Goal: Information Seeking & Learning: Learn about a topic

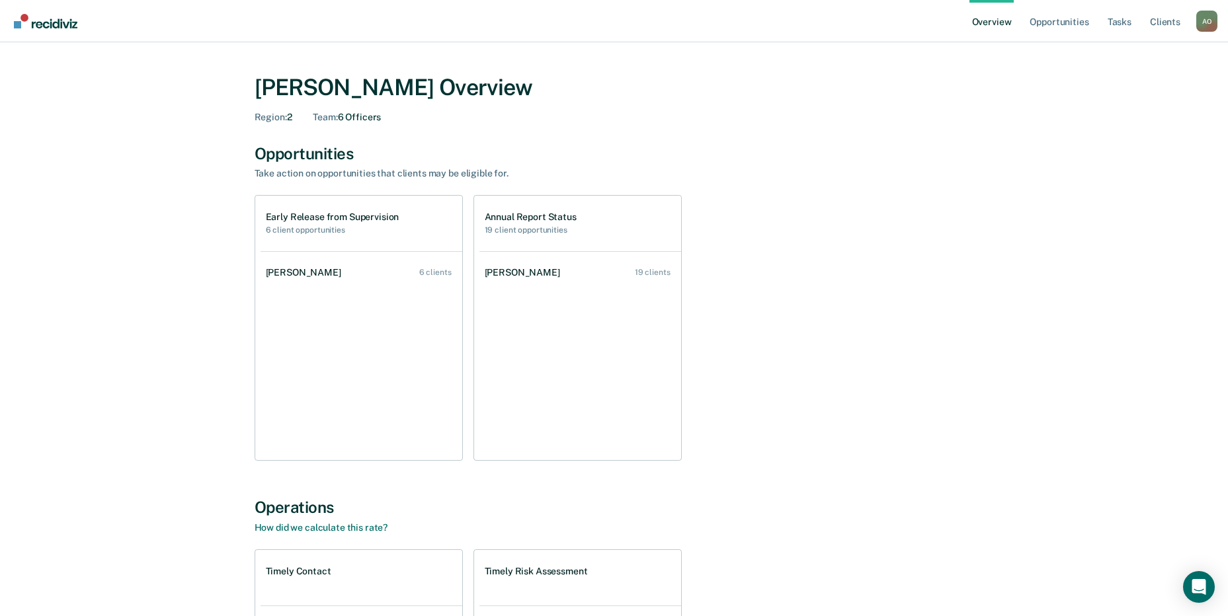
click at [1001, 22] on link "Overview" at bounding box center [992, 21] width 45 height 42
click at [995, 24] on link "Overview" at bounding box center [992, 21] width 45 height 42
drag, startPoint x: 837, startPoint y: 106, endPoint x: 652, endPoint y: 276, distance: 251.4
drag, startPoint x: 652, startPoint y: 276, endPoint x: 764, endPoint y: 237, distance: 118.4
drag, startPoint x: 407, startPoint y: 216, endPoint x: 263, endPoint y: 219, distance: 144.9
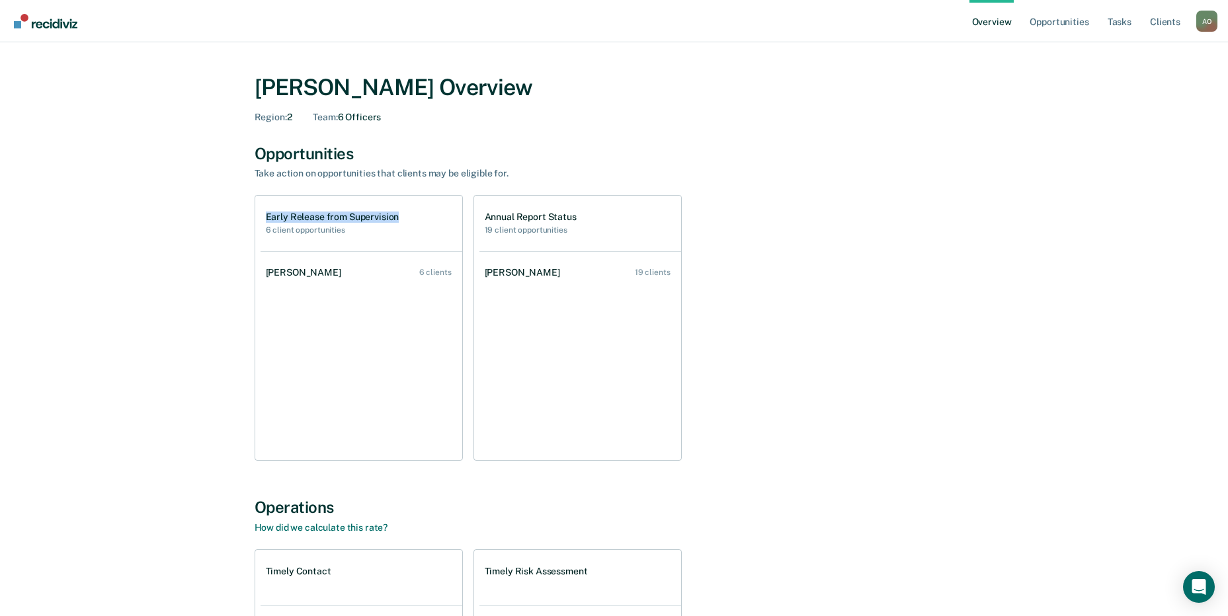
click at [263, 219] on div "Early Release from Supervision 6 client opportunities" at bounding box center [362, 224] width 202 height 56
copy h1 "Early Release from Supervision"
drag, startPoint x: 569, startPoint y: 230, endPoint x: 485, endPoint y: 239, distance: 84.5
click at [485, 239] on div "Annual Report Status 19 client opportunities" at bounding box center [580, 224] width 202 height 56
drag, startPoint x: 485, startPoint y: 239, endPoint x: 491, endPoint y: 230, distance: 10.7
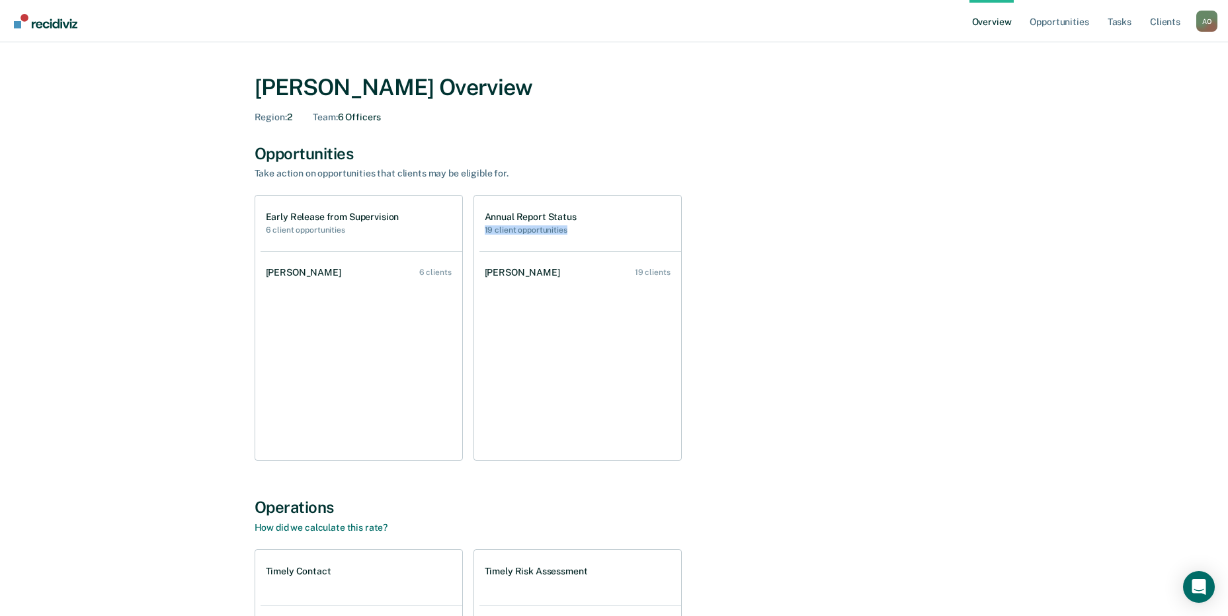
copy h2 "19 client opportunities"
